Goal: Task Accomplishment & Management: Use online tool/utility

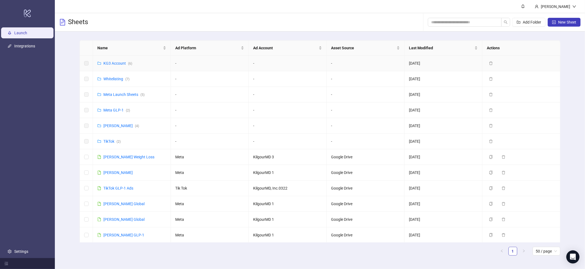
click at [117, 60] on div "KG3 Account ( 6 )" at bounding box center [117, 63] width 29 height 6
click at [115, 65] on link "KG3 Account ( 6 )" at bounding box center [117, 63] width 29 height 4
click at [109, 125] on link "Meta James ( 4 )" at bounding box center [121, 126] width 36 height 4
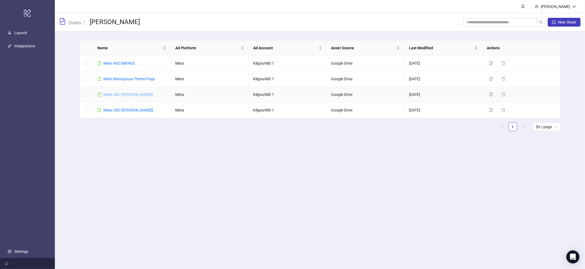
click at [115, 95] on link "Meta ABO [[PERSON_NAME]]" at bounding box center [128, 94] width 50 height 4
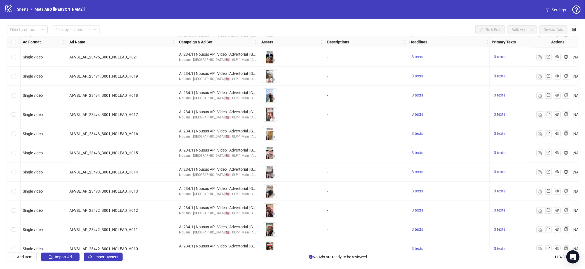
scroll to position [913, 0]
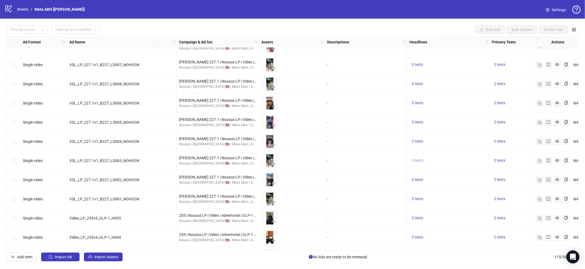
click at [421, 161] on span "3 texts" at bounding box center [418, 160] width 12 height 4
click at [505, 156] on button "button" at bounding box center [502, 156] width 9 height 9
click at [505, 155] on icon "caret-right" at bounding box center [503, 157] width 4 height 4
click at [515, 137] on div "2 texts" at bounding box center [516, 141] width 55 height 19
click at [503, 161] on span "2 texts" at bounding box center [500, 160] width 12 height 4
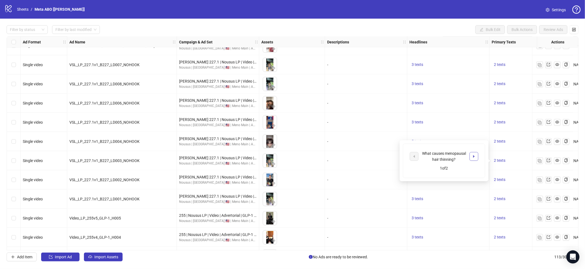
click at [478, 158] on div "What causes menopausal hair thinning? 1 of 2" at bounding box center [444, 161] width 82 height 34
click at [478, 157] on button "button" at bounding box center [473, 156] width 9 height 9
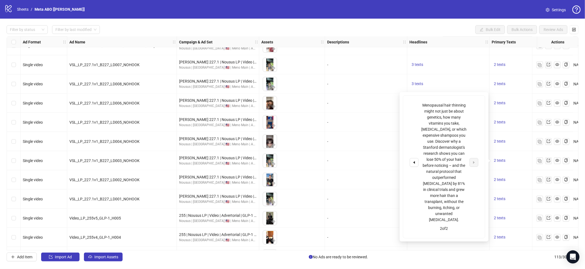
click at [315, 158] on div "To pick up a draggable item, press the space bar. While dragging, use the arrow…" at bounding box center [291, 160] width 61 height 17
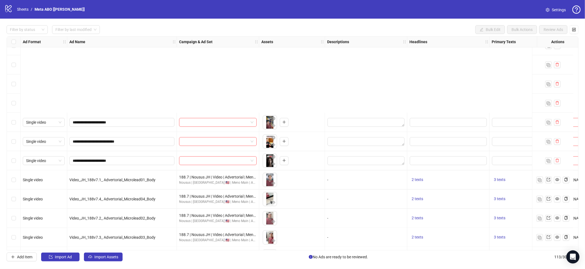
scroll to position [1007, 0]
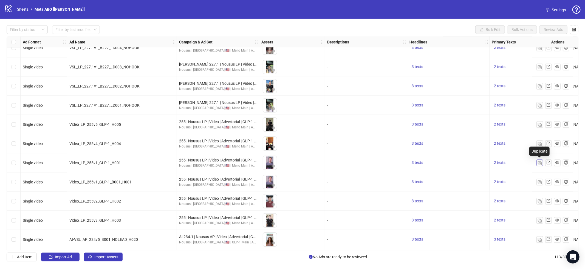
click at [542, 163] on button "button" at bounding box center [539, 163] width 7 height 7
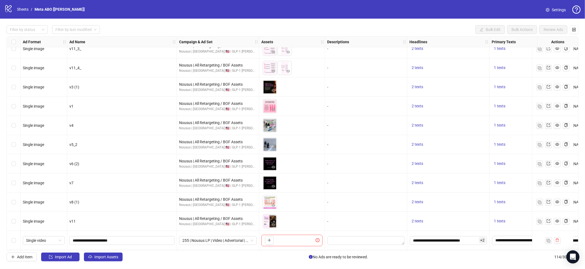
scroll to position [1987, 0]
click at [101, 259] on span "Import Assets" at bounding box center [106, 257] width 24 height 4
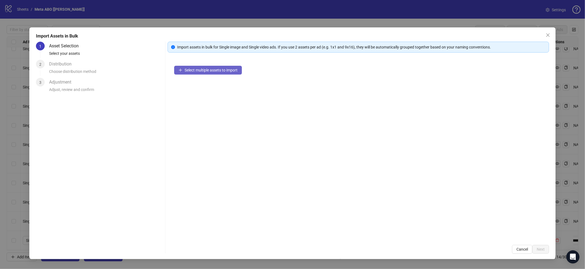
click at [214, 69] on span "Select multiple assets to import" at bounding box center [211, 70] width 53 height 4
click at [197, 71] on span "Select multiple assets to import" at bounding box center [211, 70] width 53 height 4
click at [209, 69] on span "Select multiple assets to import" at bounding box center [211, 70] width 53 height 4
click at [207, 67] on button "Select multiple assets to import" at bounding box center [208, 70] width 68 height 9
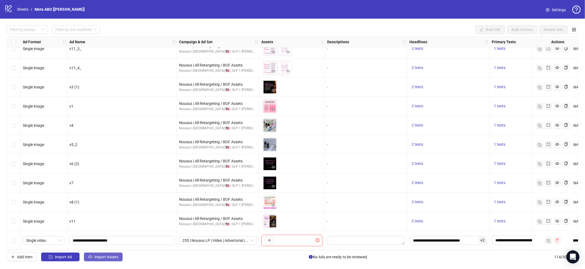
drag, startPoint x: 93, startPoint y: 256, endPoint x: 97, endPoint y: 253, distance: 5.3
click at [93, 256] on button "Import Assets" at bounding box center [103, 257] width 39 height 9
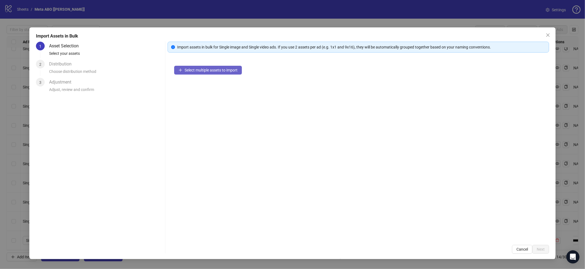
click at [226, 66] on button "Select multiple assets to import" at bounding box center [208, 70] width 68 height 9
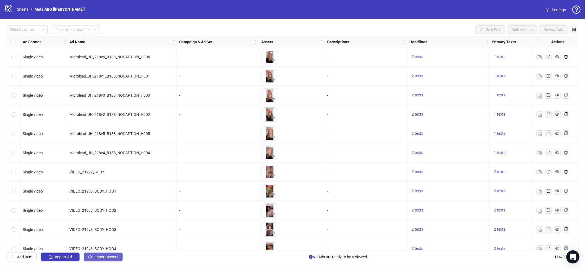
click at [112, 256] on span "Import Assets" at bounding box center [106, 257] width 24 height 4
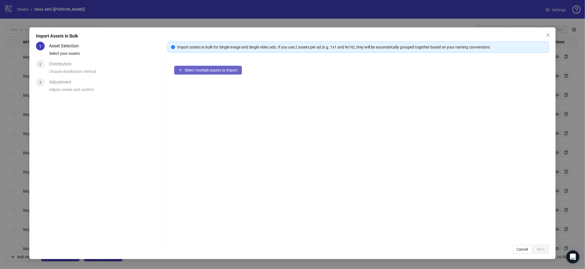
click at [227, 74] on button "Select multiple assets to import" at bounding box center [208, 70] width 68 height 9
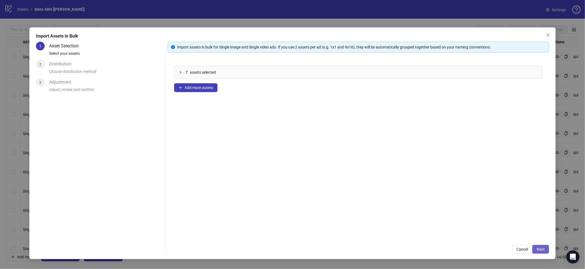
click at [540, 251] on span "Next" at bounding box center [541, 249] width 8 height 4
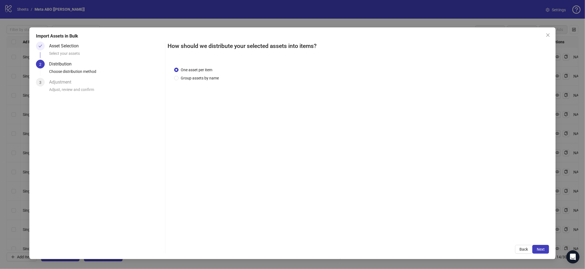
click at [540, 251] on span "Next" at bounding box center [541, 249] width 8 height 4
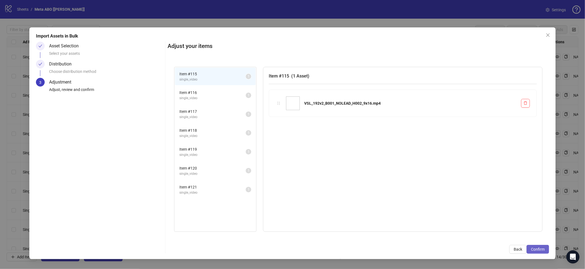
click at [540, 250] on span "Confirm" at bounding box center [538, 249] width 14 height 4
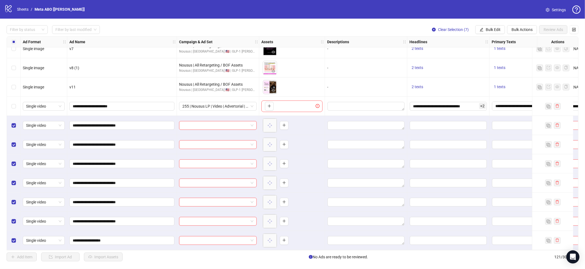
scroll to position [2121, 0]
click at [491, 26] on button "Bulk Edit" at bounding box center [490, 29] width 30 height 9
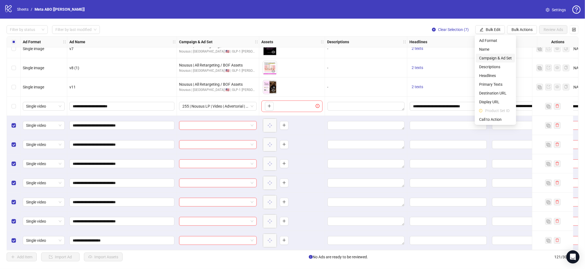
click at [498, 55] on span "Campaign & Ad Set" at bounding box center [495, 58] width 33 height 6
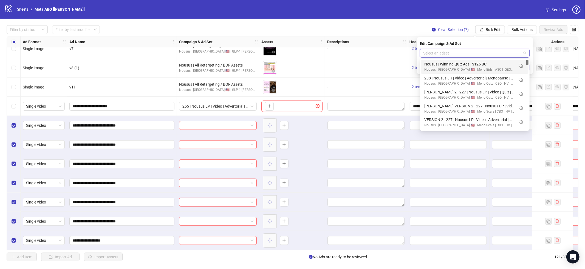
click at [498, 55] on input "search" at bounding box center [472, 53] width 98 height 8
click at [22, 7] on link "Sheets" at bounding box center [23, 9] width 14 height 6
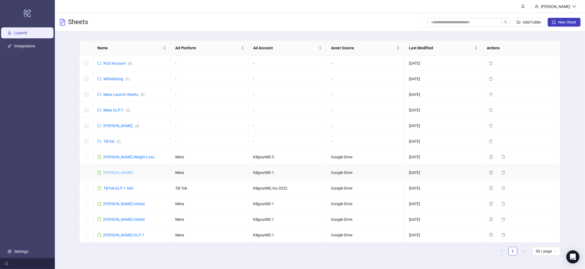
click at [122, 175] on link "[PERSON_NAME]" at bounding box center [117, 173] width 29 height 4
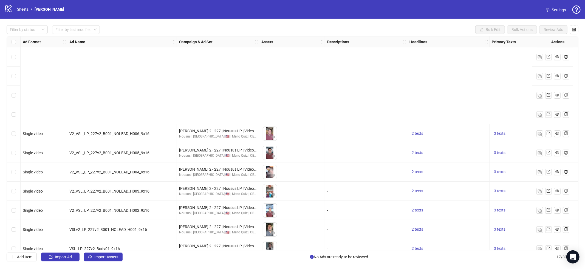
scroll to position [125, 0]
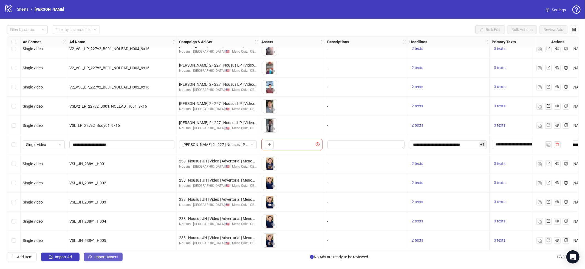
click at [111, 259] on span "Import Assets" at bounding box center [106, 257] width 24 height 4
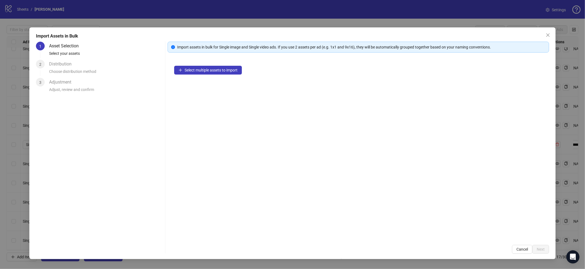
click at [222, 64] on div "Select multiple assets to import" at bounding box center [358, 148] width 381 height 179
click at [220, 72] on span "Select multiple assets to import" at bounding box center [211, 70] width 53 height 4
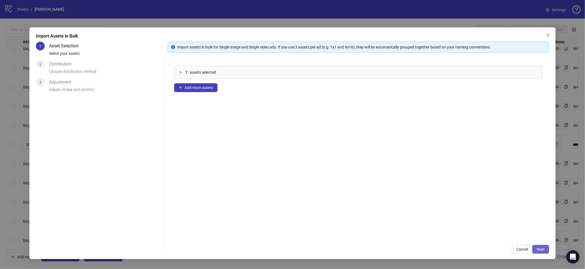
click at [545, 252] on button "Next" at bounding box center [540, 249] width 17 height 9
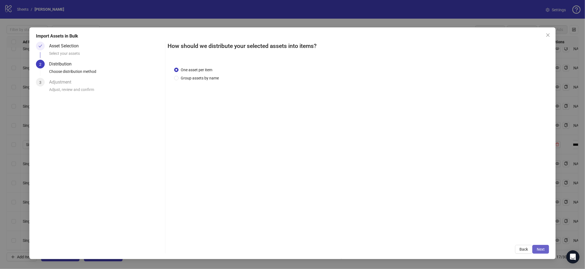
click at [545, 252] on button "Next" at bounding box center [540, 249] width 17 height 9
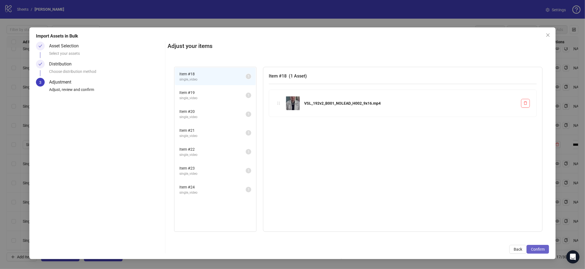
click at [544, 252] on button "Confirm" at bounding box center [537, 249] width 22 height 9
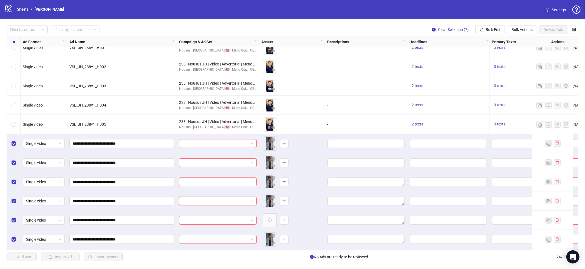
scroll to position [260, 0]
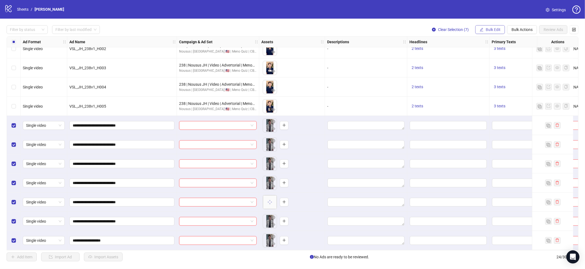
click at [489, 27] on span "Bulk Edit" at bounding box center [493, 29] width 15 height 4
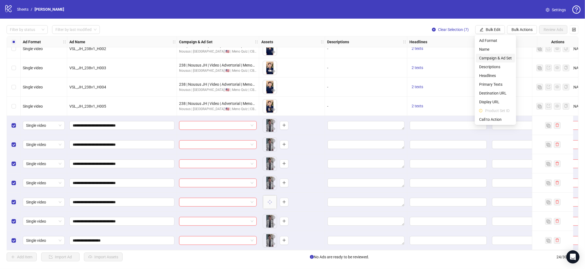
click at [491, 56] on span "Campaign & Ad Set" at bounding box center [495, 58] width 33 height 6
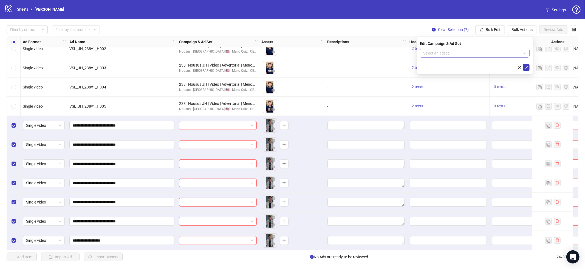
click at [420, 54] on div "Select an adset" at bounding box center [475, 53] width 110 height 9
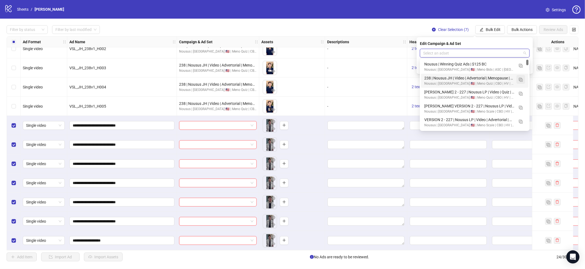
click at [523, 78] on button "button" at bounding box center [520, 79] width 9 height 9
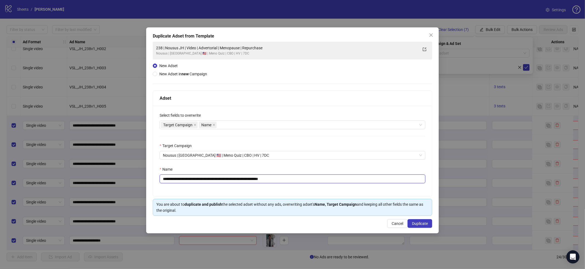
click at [234, 175] on input "**********" at bounding box center [293, 179] width 266 height 9
drag, startPoint x: 237, startPoint y: 178, endPoint x: 242, endPoint y: 179, distance: 4.5
click at [237, 178] on input "**********" at bounding box center [293, 179] width 266 height 9
paste input "text"
type input "**********"
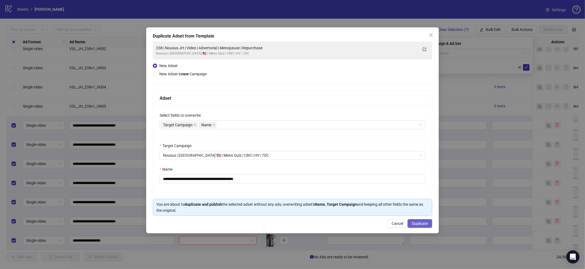
click at [420, 223] on span "Duplicate" at bounding box center [420, 224] width 16 height 4
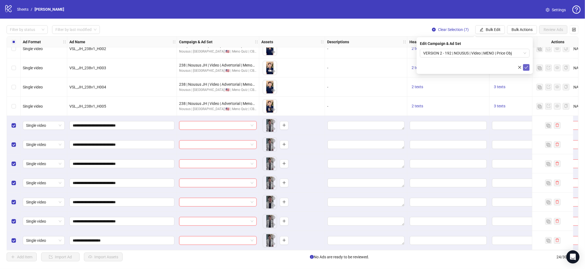
click at [525, 67] on icon "check" at bounding box center [526, 68] width 4 height 4
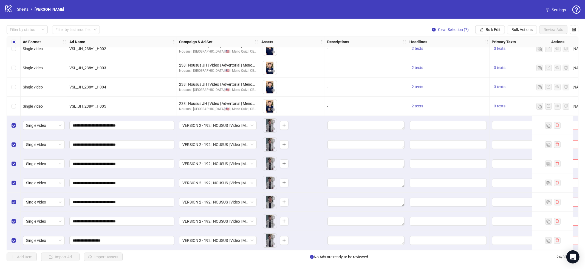
click at [16, 43] on div "Select all rows" at bounding box center [14, 41] width 14 height 11
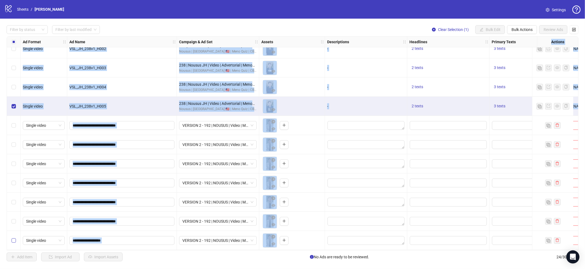
click at [14, 238] on label "Select row 24" at bounding box center [14, 241] width 4 height 6
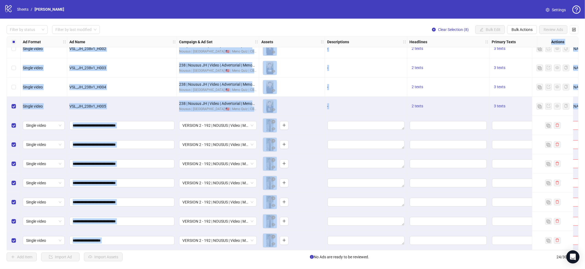
click at [444, 58] on div "2 texts" at bounding box center [448, 67] width 82 height 19
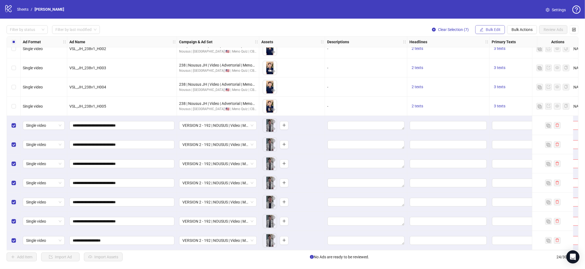
click at [488, 30] on span "Bulk Edit" at bounding box center [493, 29] width 15 height 4
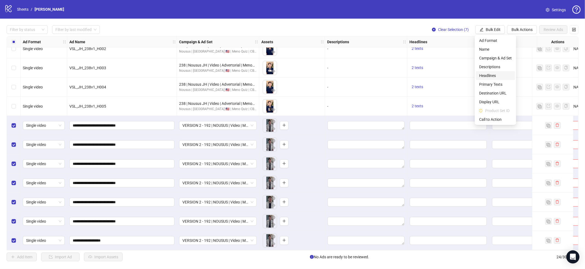
click at [495, 74] on span "Headlines" at bounding box center [495, 76] width 33 height 6
click at [220, 98] on div "238 | Nousus JH | Video | Advertorial | Menopause | Repurchase Nousus | [GEOGRA…" at bounding box center [218, 106] width 82 height 19
click at [501, 104] on span "3 texts" at bounding box center [500, 106] width 12 height 4
click at [535, 103] on div at bounding box center [552, 106] width 41 height 19
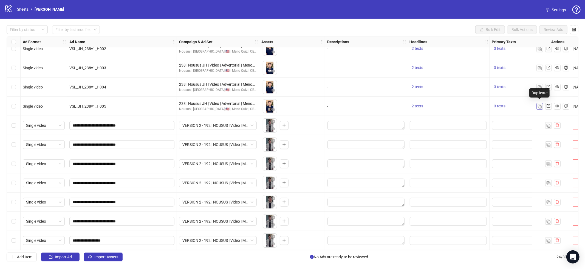
click at [538, 105] on img "button" at bounding box center [540, 107] width 4 height 4
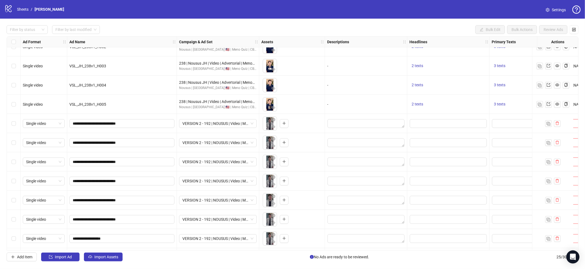
scroll to position [279, 0]
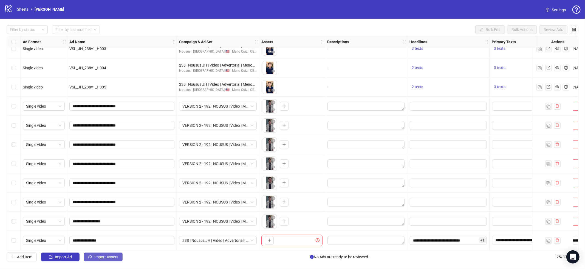
click at [103, 261] on button "Import Assets" at bounding box center [103, 257] width 39 height 9
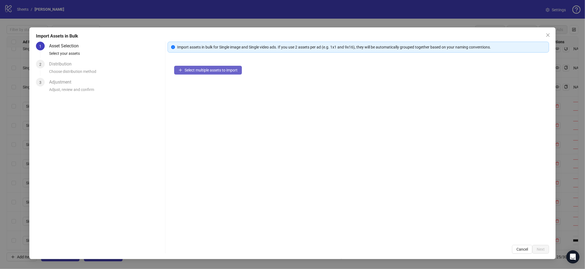
click at [210, 68] on span "Select multiple assets to import" at bounding box center [211, 70] width 53 height 4
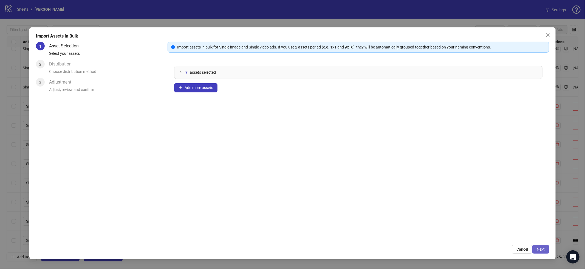
click at [545, 247] on button "Next" at bounding box center [540, 249] width 17 height 9
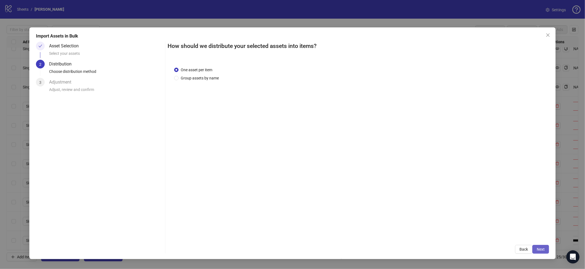
click at [541, 247] on span "Next" at bounding box center [541, 249] width 8 height 4
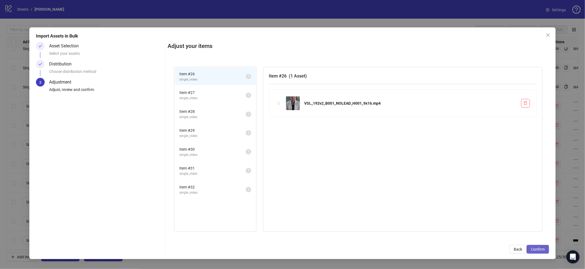
click at [541, 247] on span "Confirm" at bounding box center [538, 249] width 14 height 4
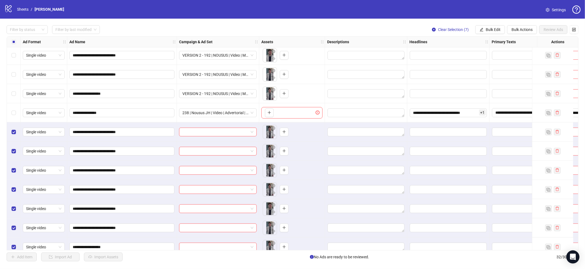
scroll to position [413, 0]
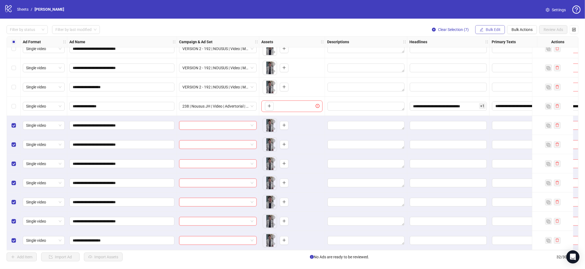
drag, startPoint x: 483, startPoint y: 23, endPoint x: 484, endPoint y: 26, distance: 3.1
click at [483, 24] on div "**********" at bounding box center [292, 144] width 585 height 250
click at [485, 26] on button "Bulk Edit" at bounding box center [490, 29] width 30 height 9
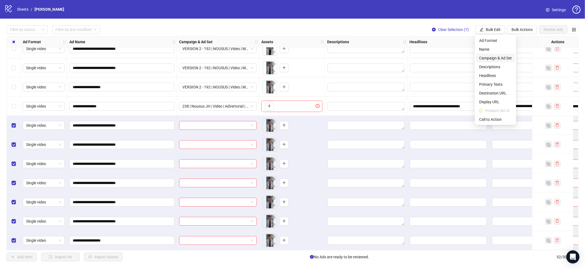
click at [492, 58] on span "Campaign & Ad Set" at bounding box center [495, 58] width 33 height 6
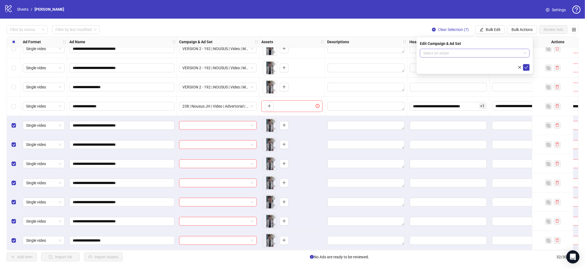
click at [466, 55] on input "search" at bounding box center [472, 53] width 98 height 8
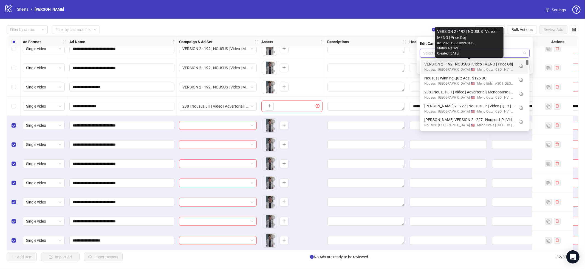
click at [486, 65] on div "VERSION 2 - 192 | NOUSUS | Video | MENO | Price Obj" at bounding box center [469, 64] width 90 height 6
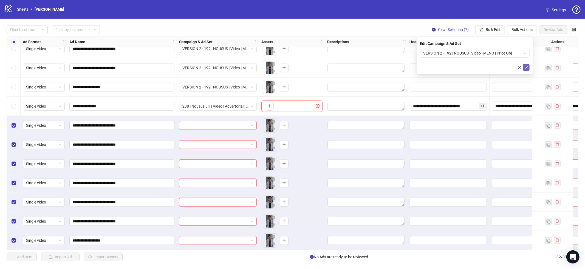
click at [527, 68] on icon "check" at bounding box center [526, 68] width 4 height 4
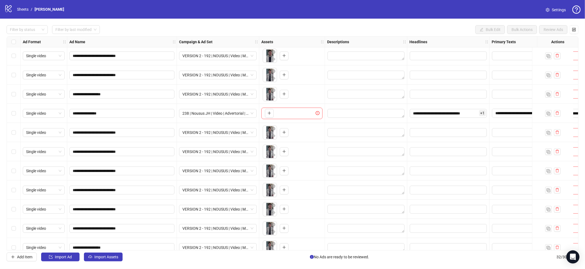
click at [10, 112] on div "Select row 25" at bounding box center [14, 113] width 14 height 19
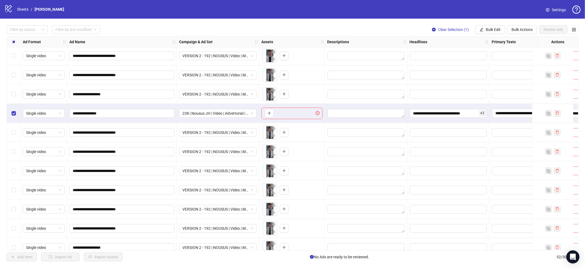
scroll to position [413, 0]
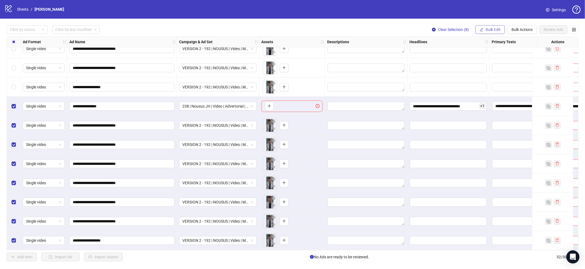
click at [492, 31] on button "Bulk Edit" at bounding box center [490, 29] width 30 height 9
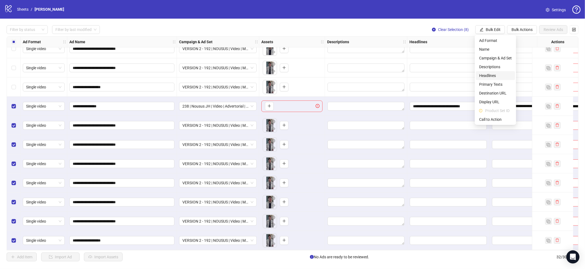
click at [488, 80] on li "Headlines" at bounding box center [495, 75] width 39 height 9
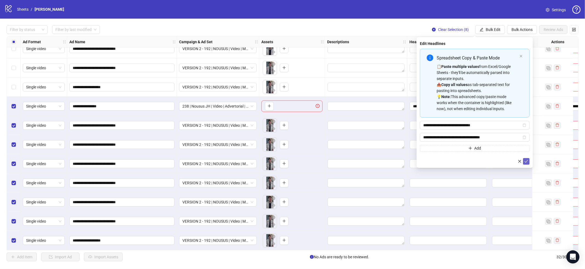
click at [527, 161] on icon "check" at bounding box center [526, 162] width 4 height 4
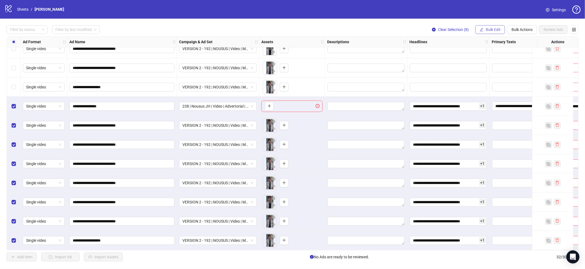
click at [493, 29] on span "Bulk Edit" at bounding box center [493, 29] width 15 height 4
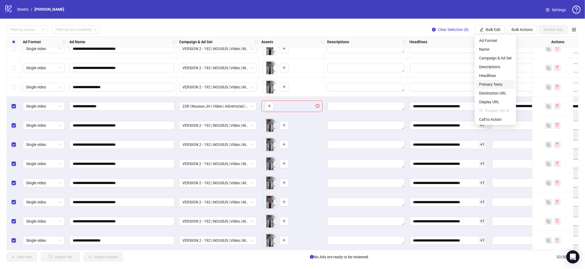
click at [489, 83] on span "Primary Texts" at bounding box center [495, 84] width 33 height 6
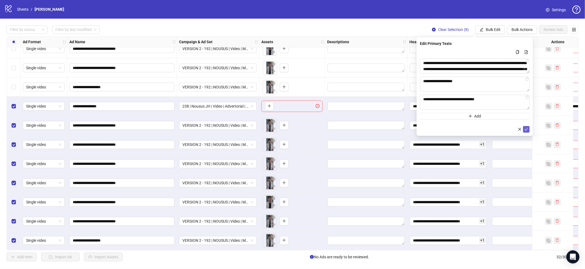
click at [527, 128] on icon "check" at bounding box center [526, 129] width 4 height 4
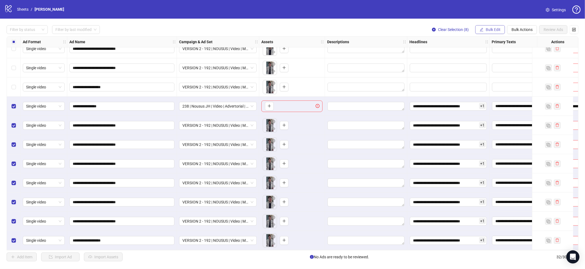
click at [485, 32] on button "Bulk Edit" at bounding box center [490, 29] width 30 height 9
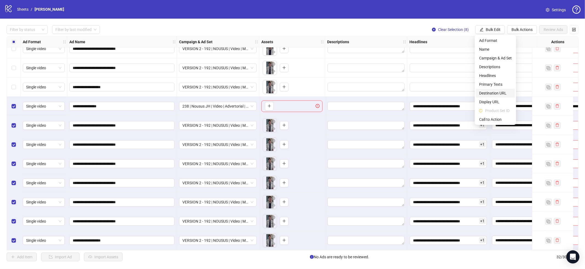
click at [489, 92] on span "Destination URL" at bounding box center [495, 93] width 33 height 6
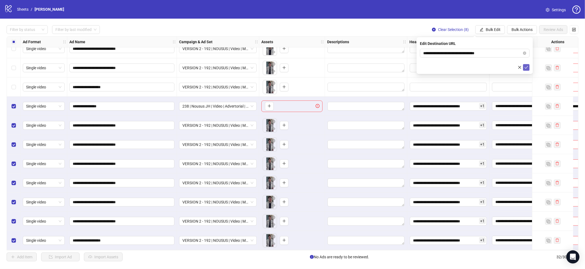
click at [528, 66] on icon "check" at bounding box center [526, 68] width 4 height 4
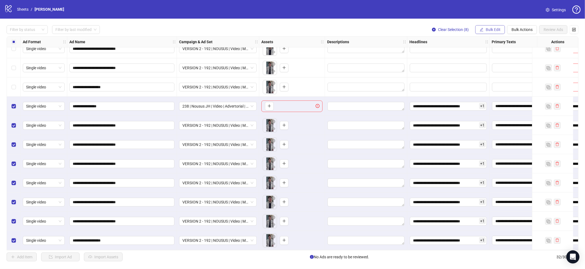
click at [496, 28] on span "Bulk Edit" at bounding box center [493, 29] width 15 height 4
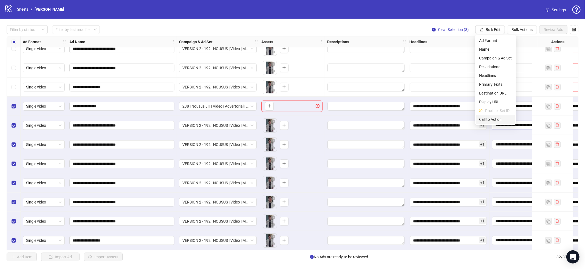
click at [494, 123] on li "Call to Action" at bounding box center [495, 119] width 39 height 9
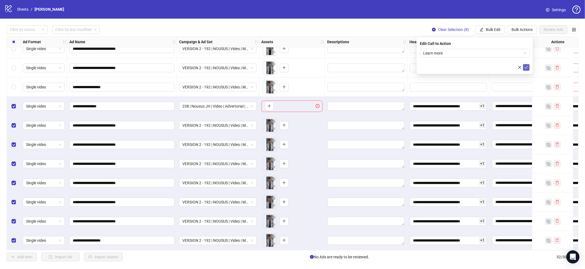
click at [528, 66] on icon "check" at bounding box center [526, 68] width 4 height 4
click at [377, 256] on span "Select All" at bounding box center [372, 257] width 15 height 4
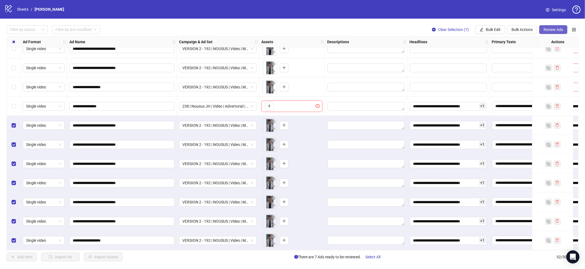
click at [549, 30] on span "Review Ads" at bounding box center [552, 29] width 19 height 4
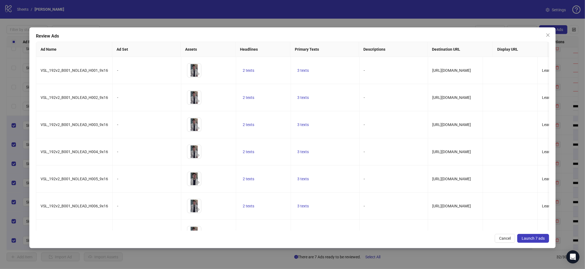
click at [525, 240] on span "Launch 7 ads" at bounding box center [533, 238] width 23 height 4
